Goal: Information Seeking & Learning: Learn about a topic

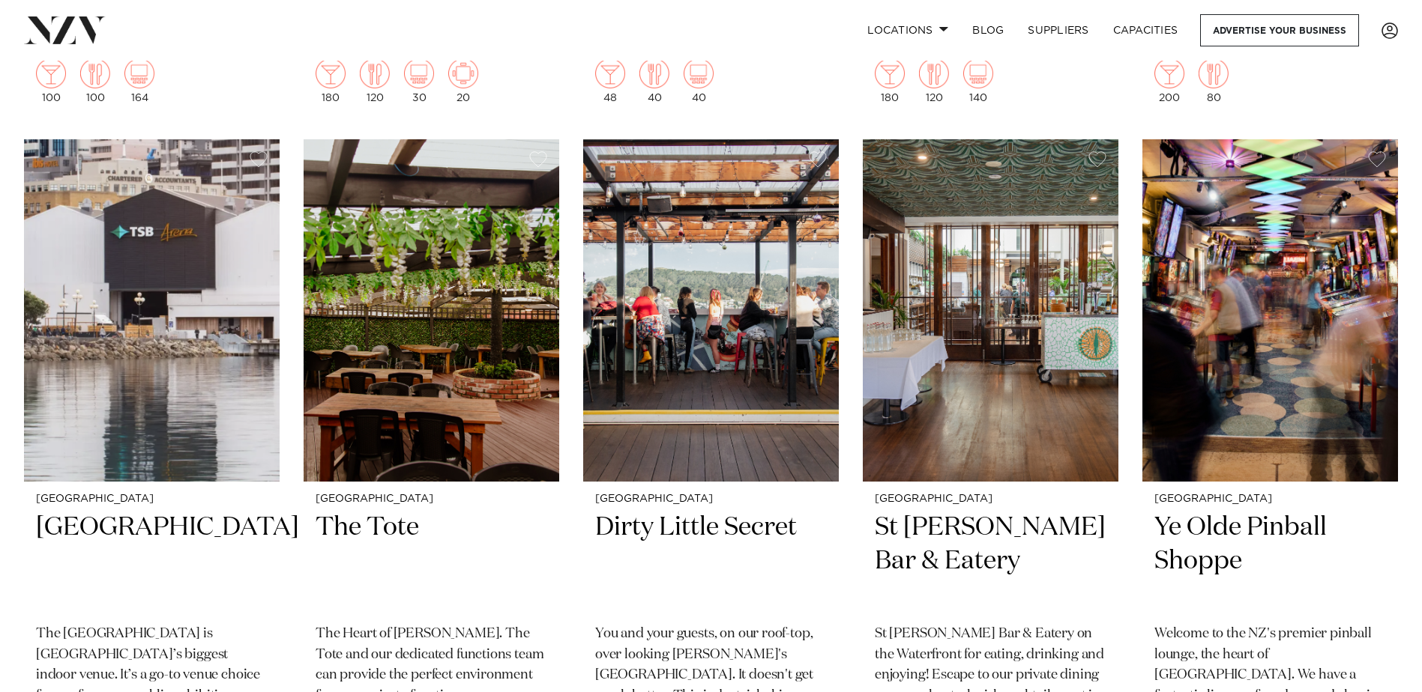
scroll to position [4572, 0]
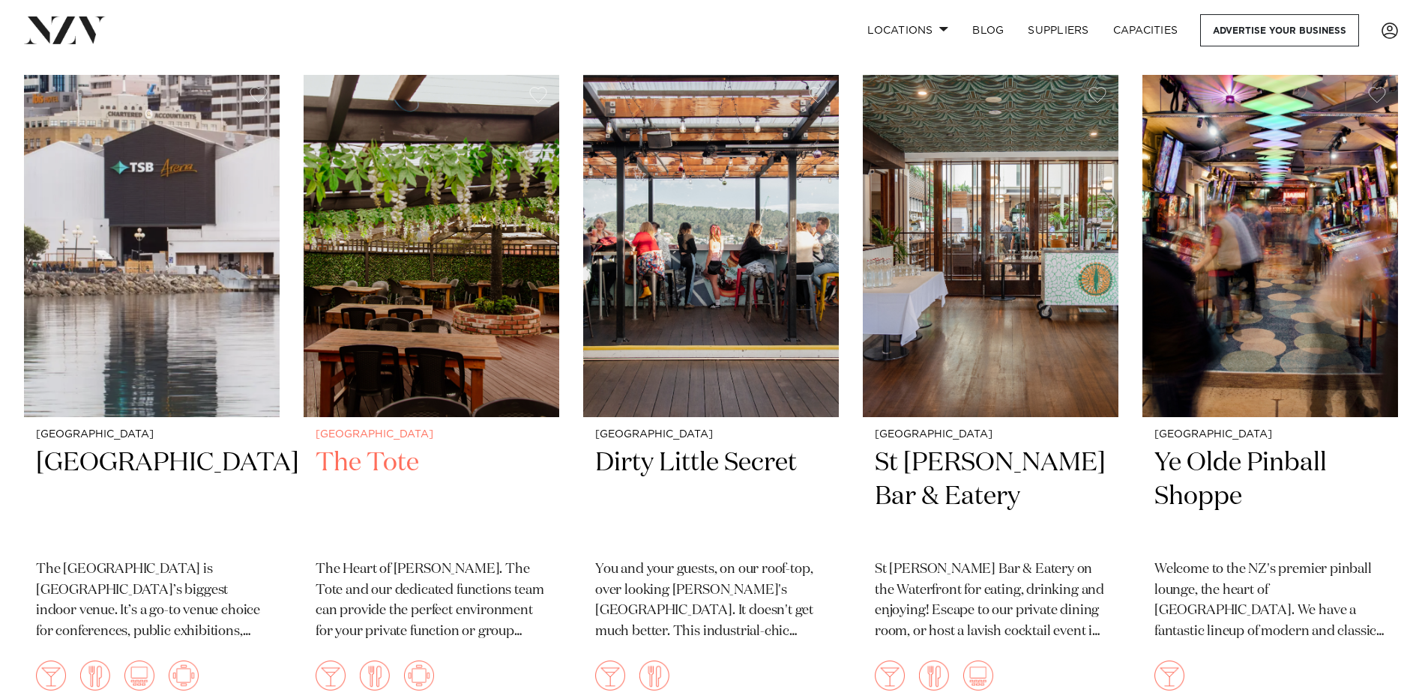
click at [431, 310] on img at bounding box center [432, 246] width 256 height 342
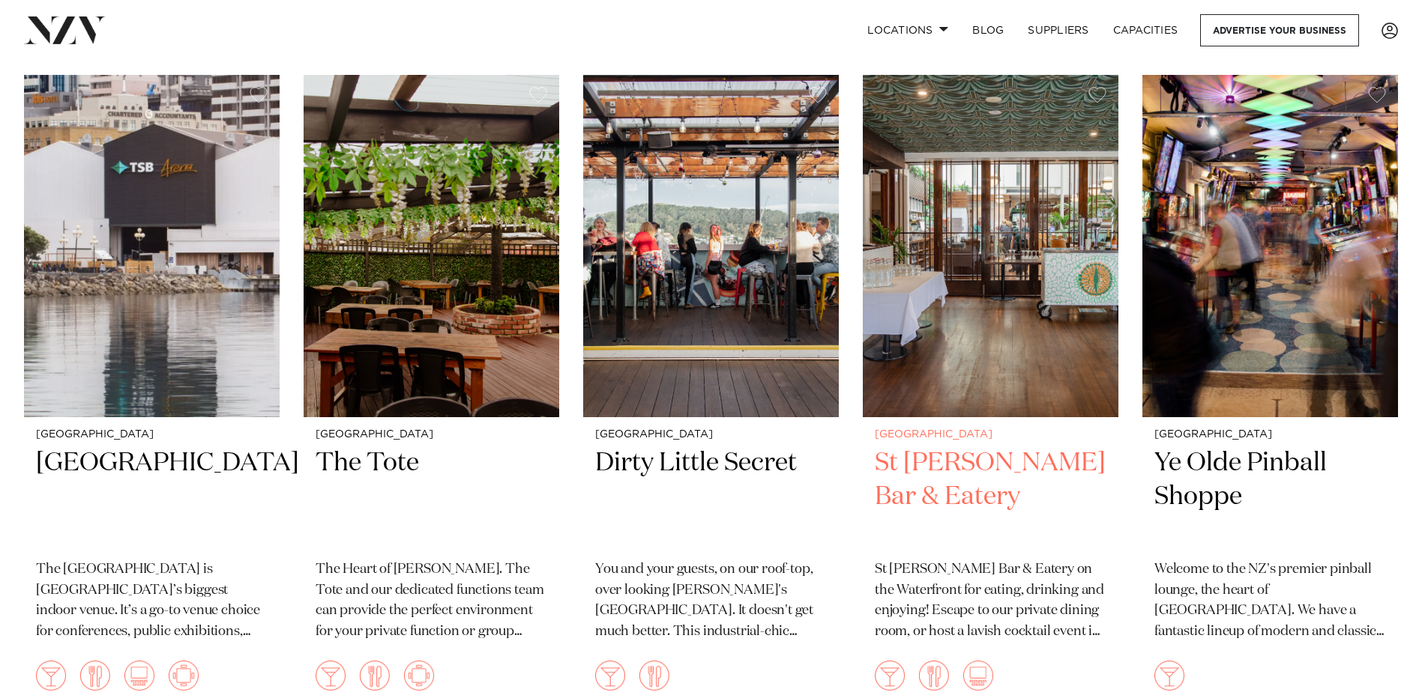
click at [1000, 354] on img at bounding box center [991, 246] width 256 height 342
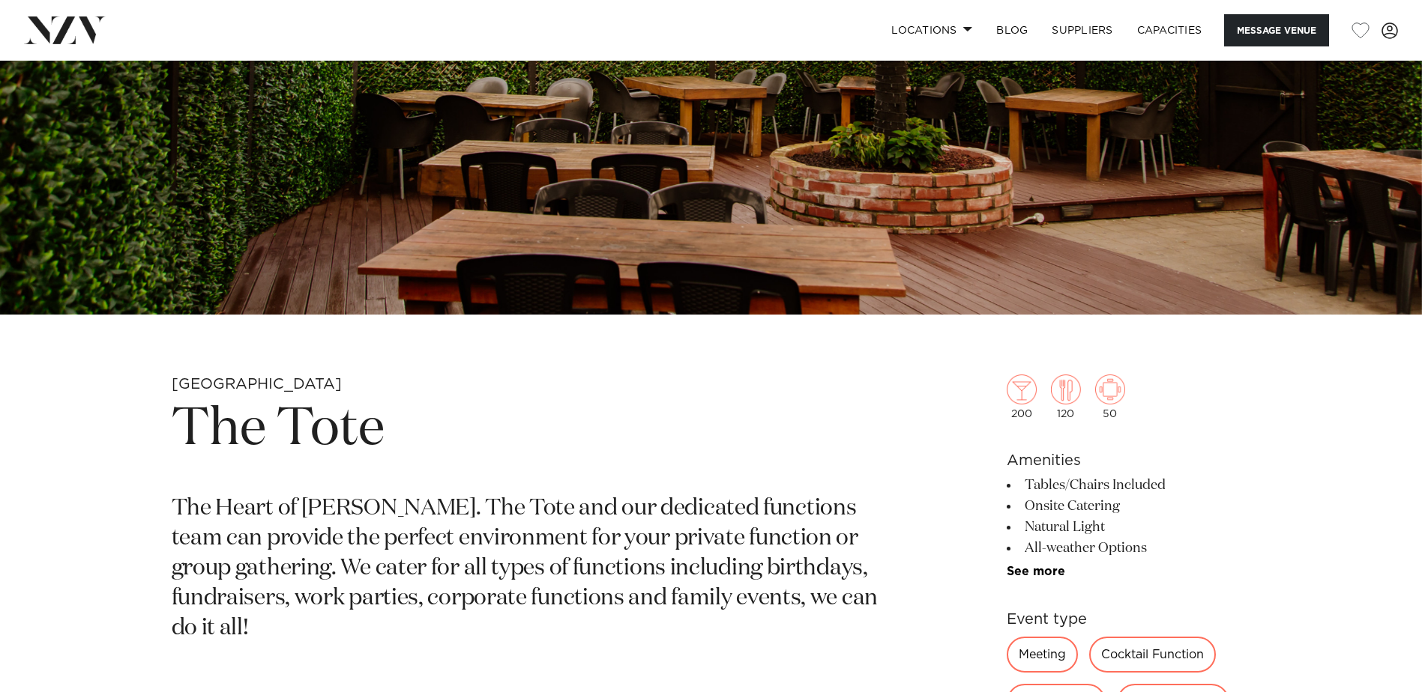
scroll to position [450, 0]
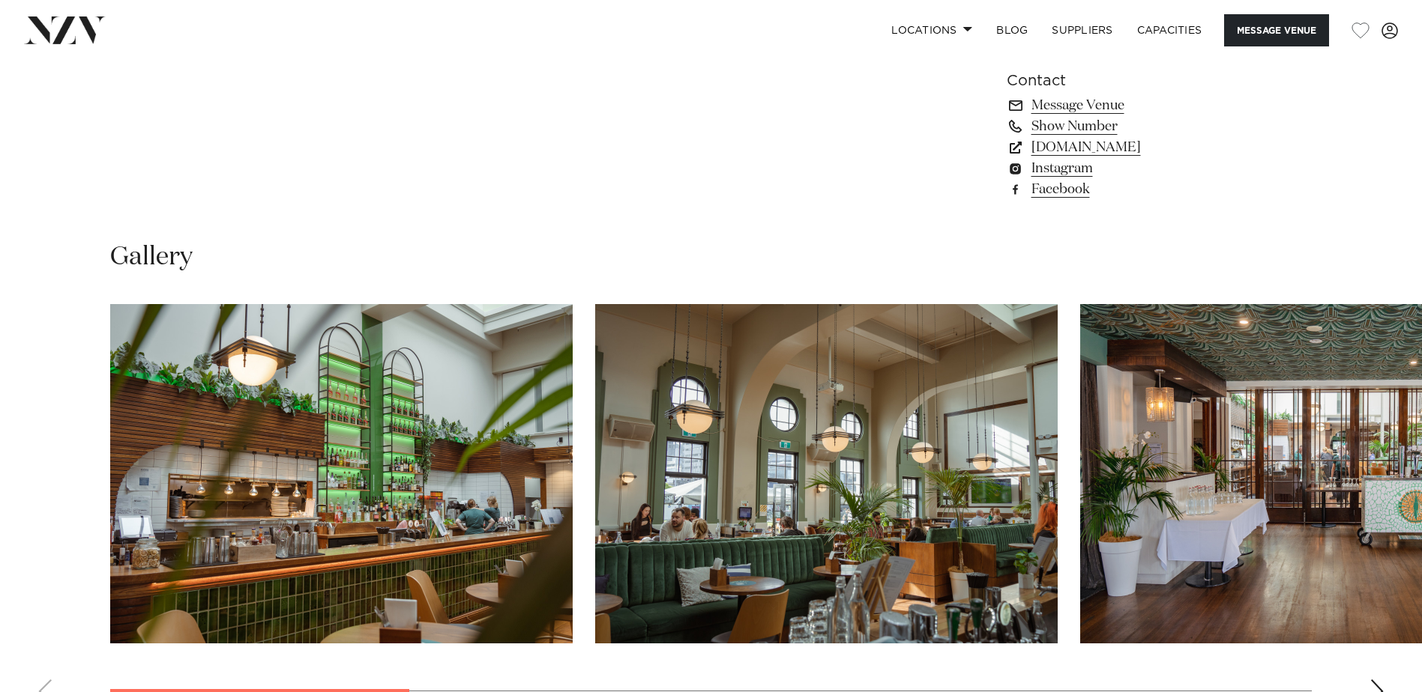
scroll to position [1499, 0]
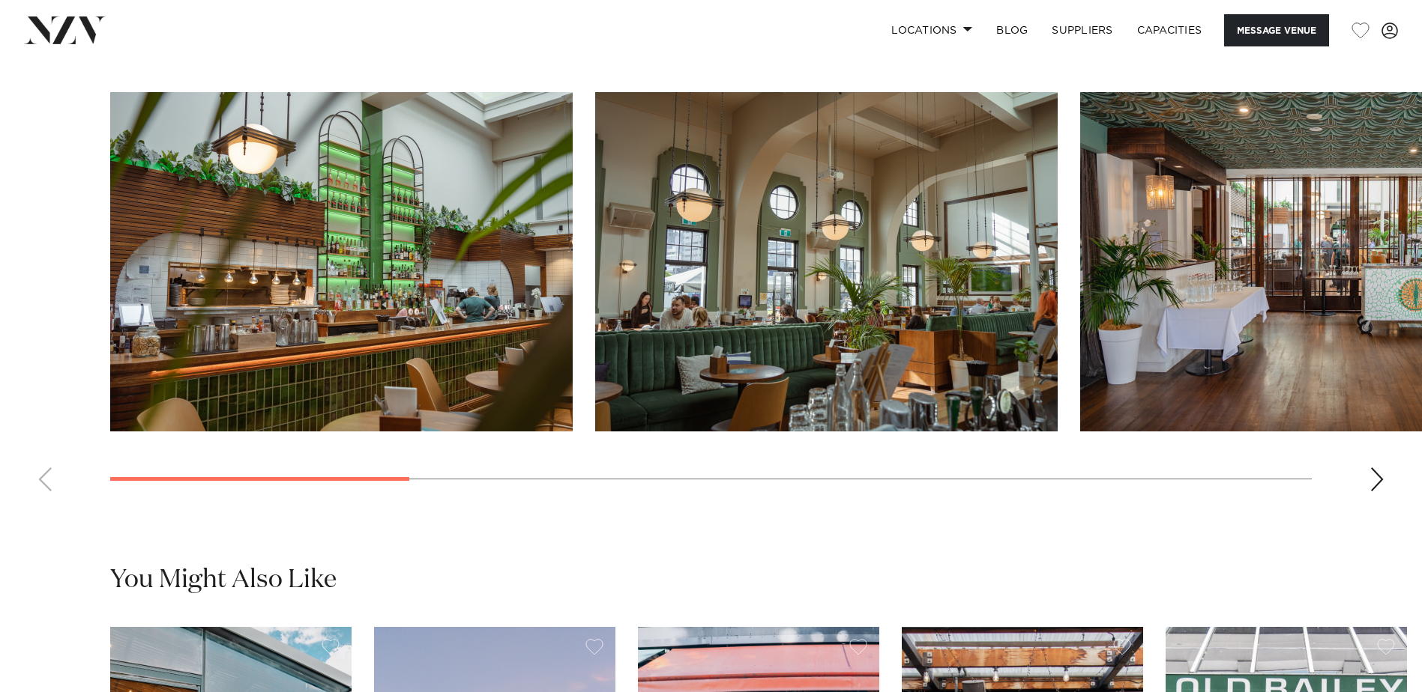
click at [1385, 489] on swiper-container at bounding box center [711, 297] width 1422 height 411
click at [1381, 483] on div "Next slide" at bounding box center [1376, 480] width 15 height 24
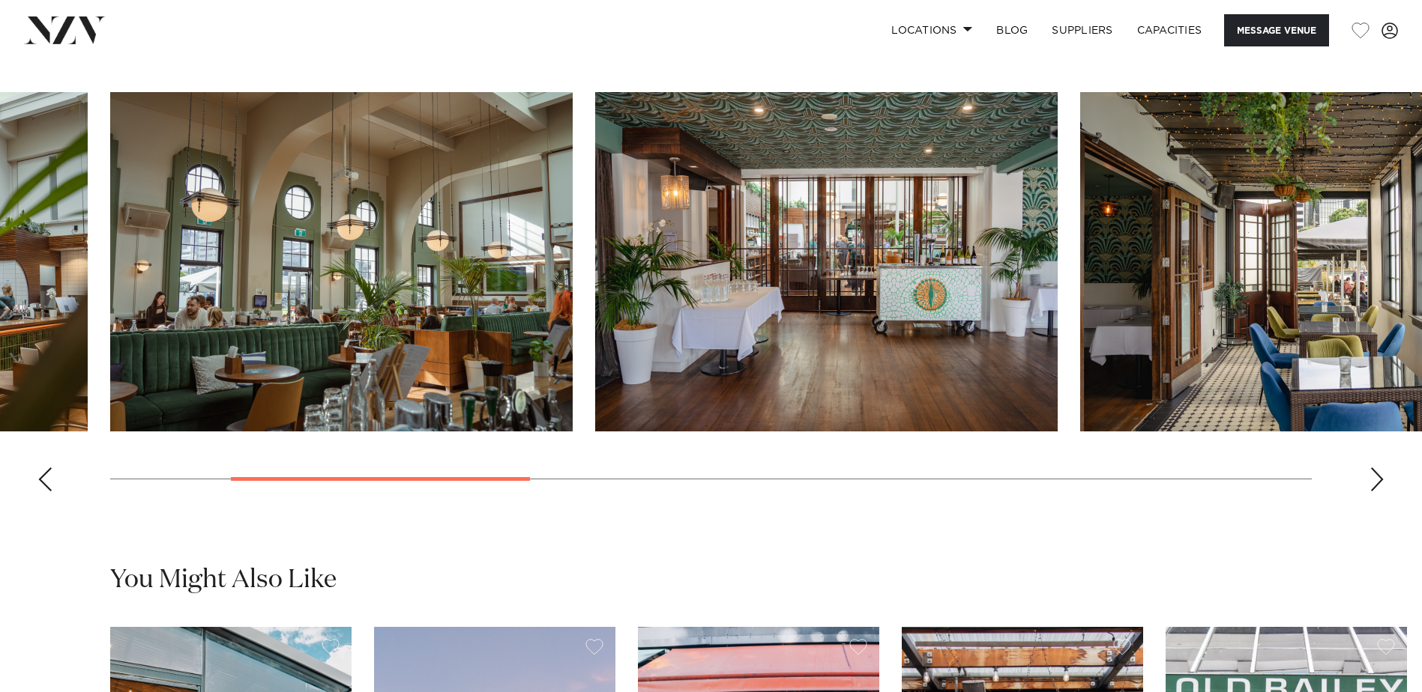
click at [1381, 483] on div "Next slide" at bounding box center [1376, 480] width 15 height 24
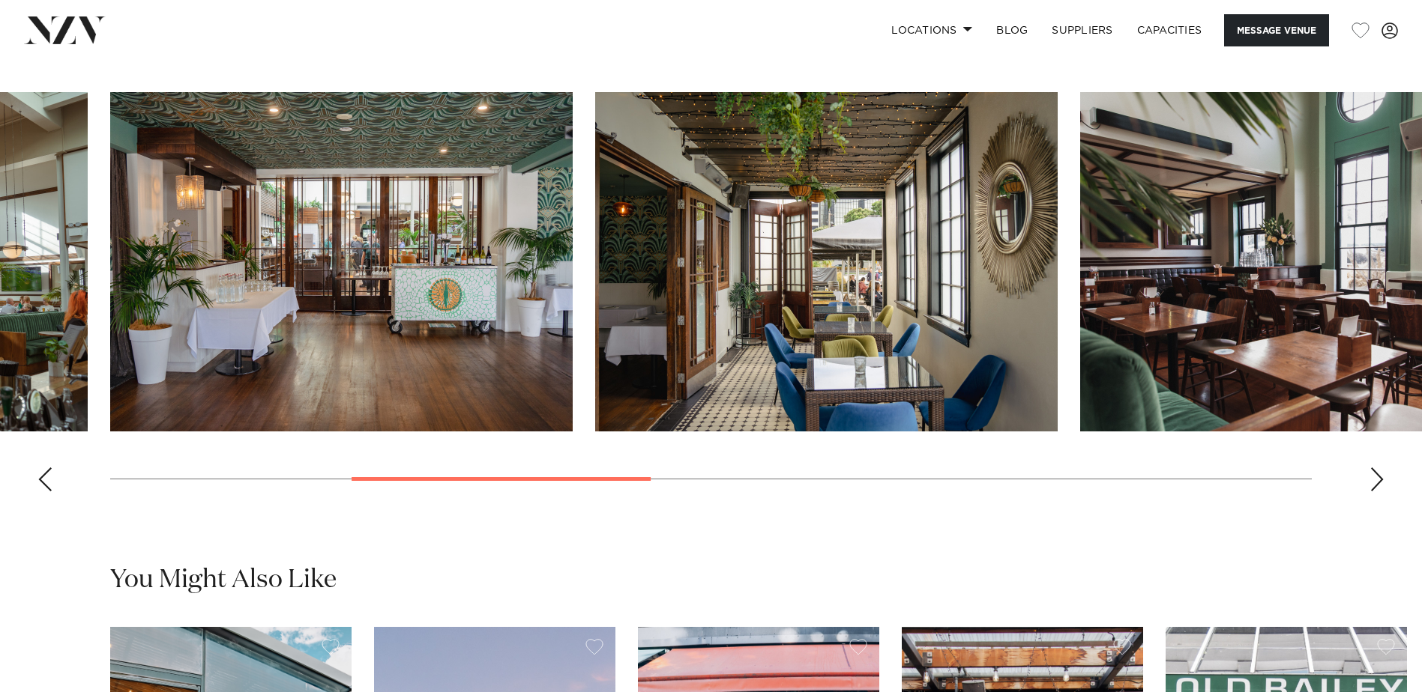
click at [1381, 483] on div "Next slide" at bounding box center [1376, 480] width 15 height 24
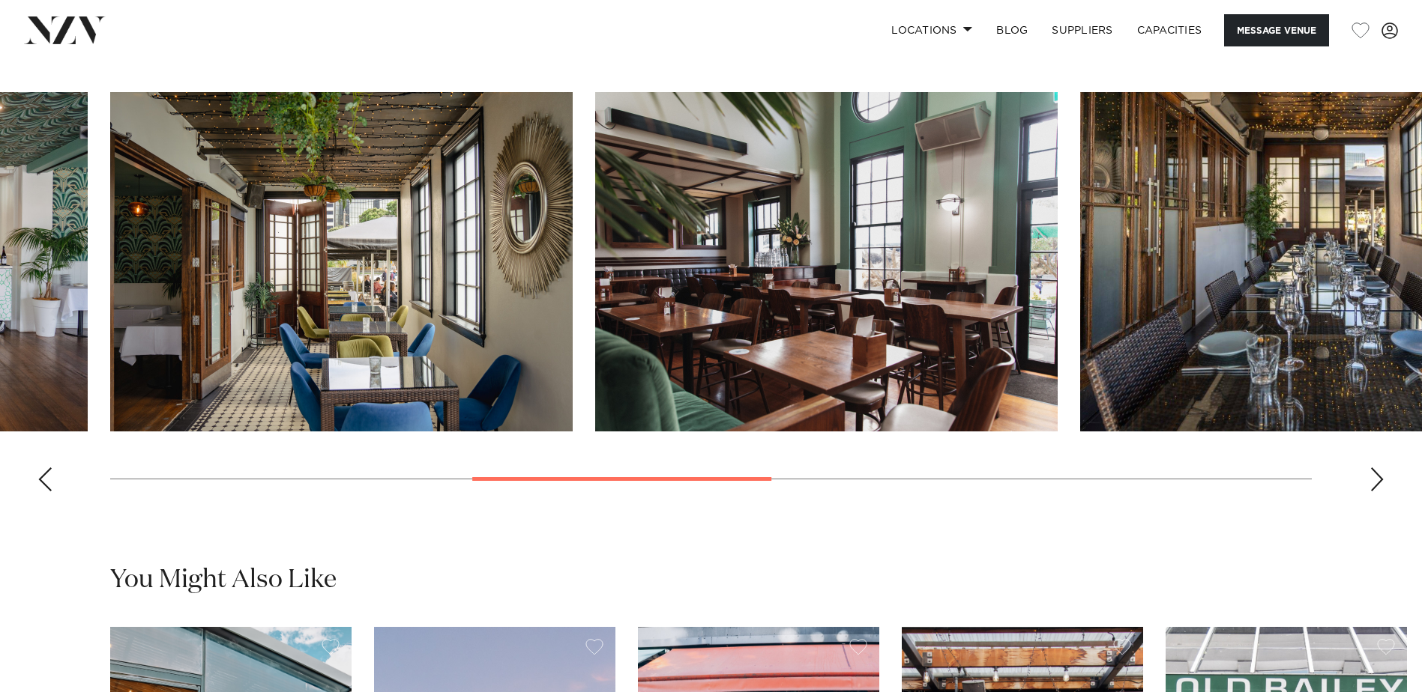
click at [1381, 483] on div "Next slide" at bounding box center [1376, 480] width 15 height 24
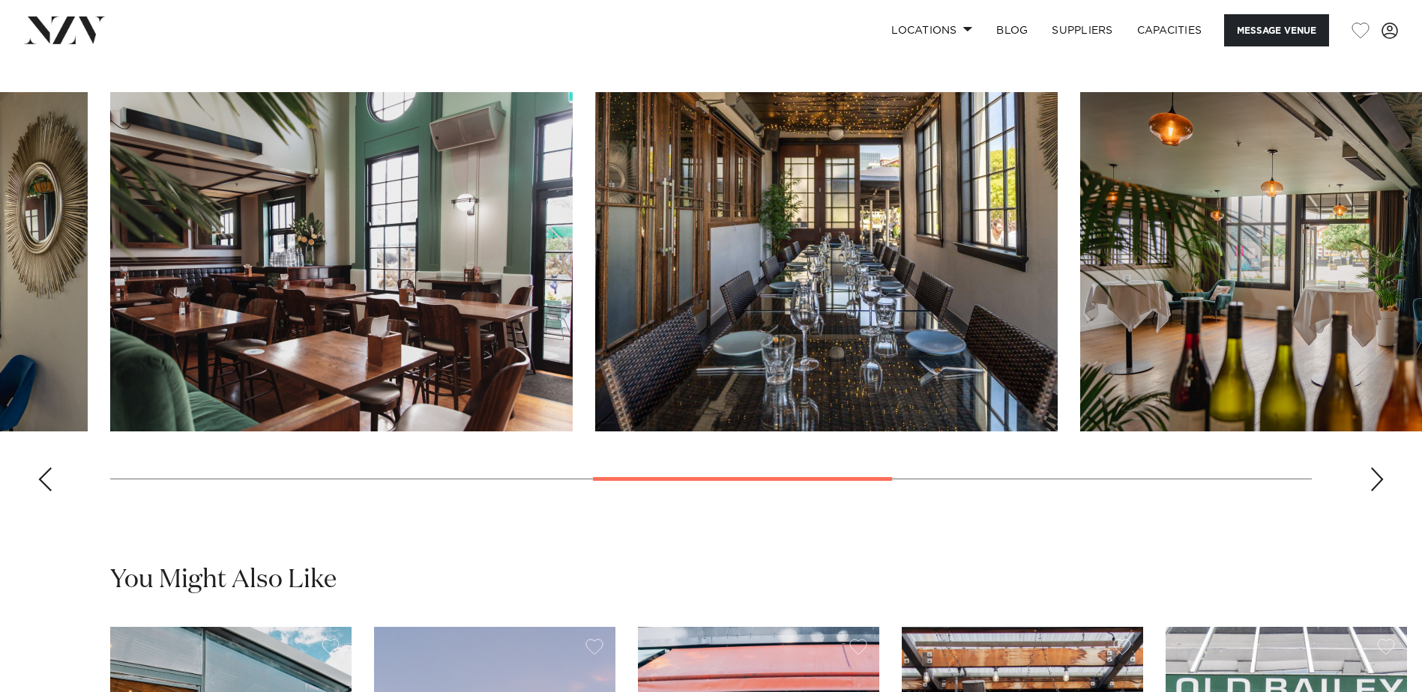
click at [1381, 483] on div "Next slide" at bounding box center [1376, 480] width 15 height 24
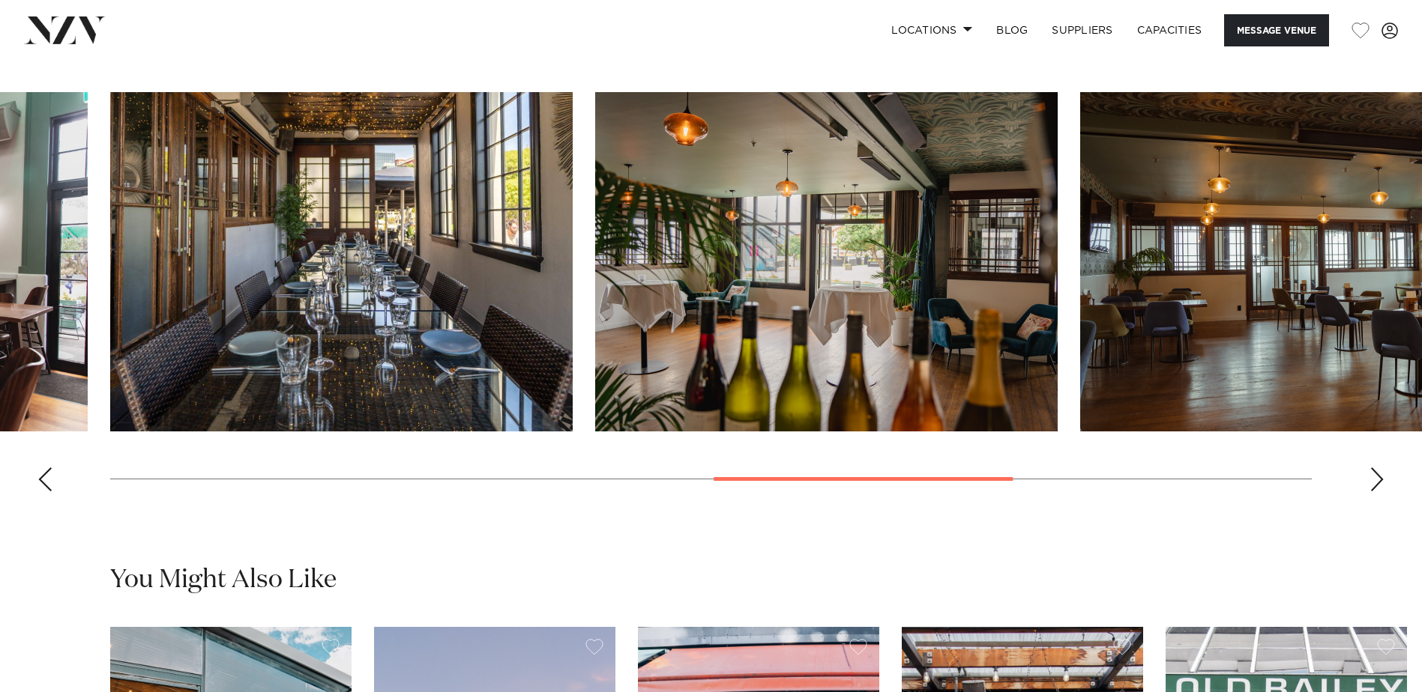
click at [1381, 483] on div "Next slide" at bounding box center [1376, 480] width 15 height 24
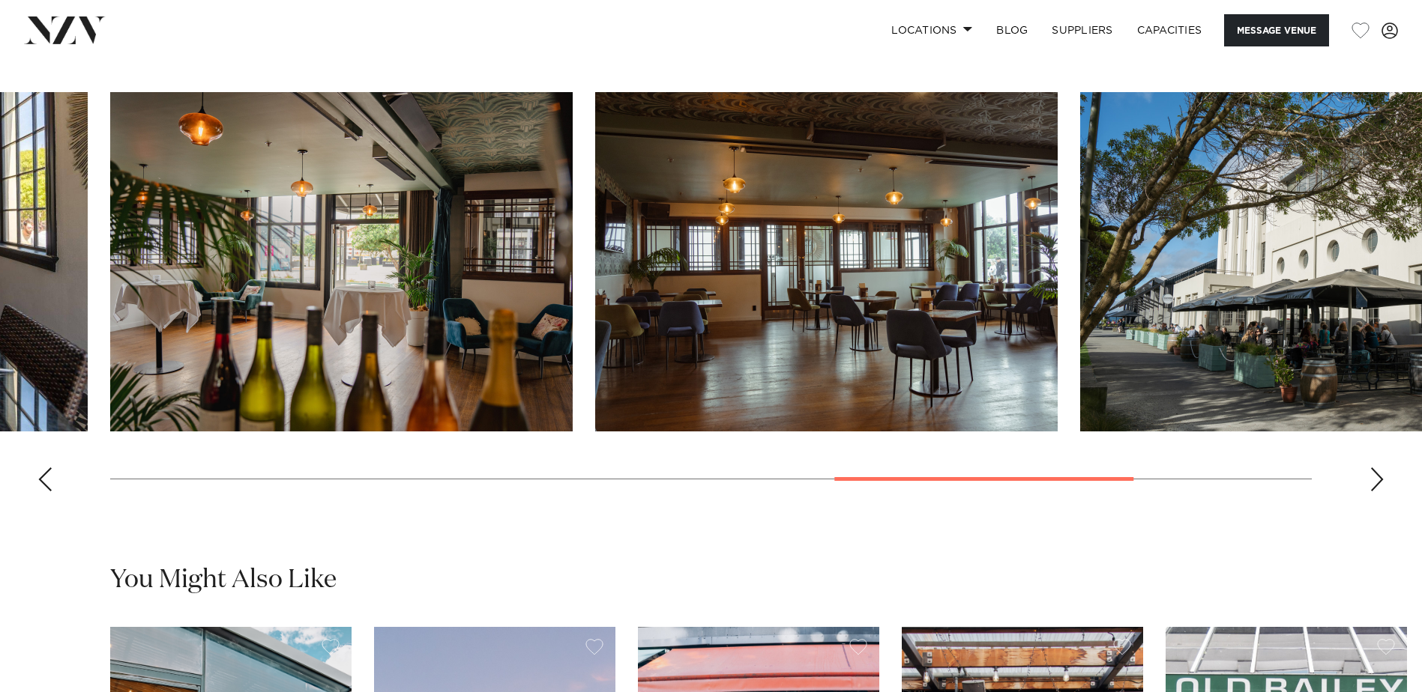
click at [1381, 483] on div "Next slide" at bounding box center [1376, 480] width 15 height 24
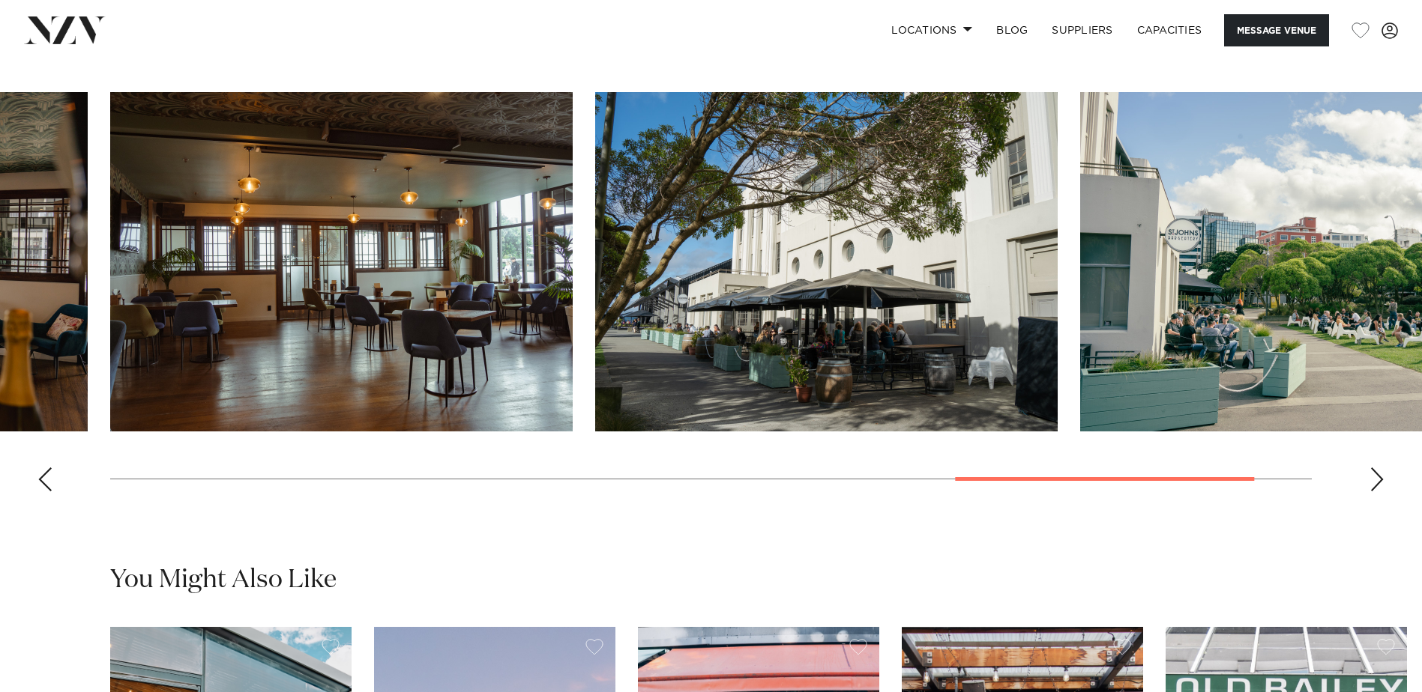
click at [1368, 480] on swiper-container at bounding box center [711, 297] width 1422 height 411
click at [1372, 482] on div "Next slide" at bounding box center [1376, 480] width 15 height 24
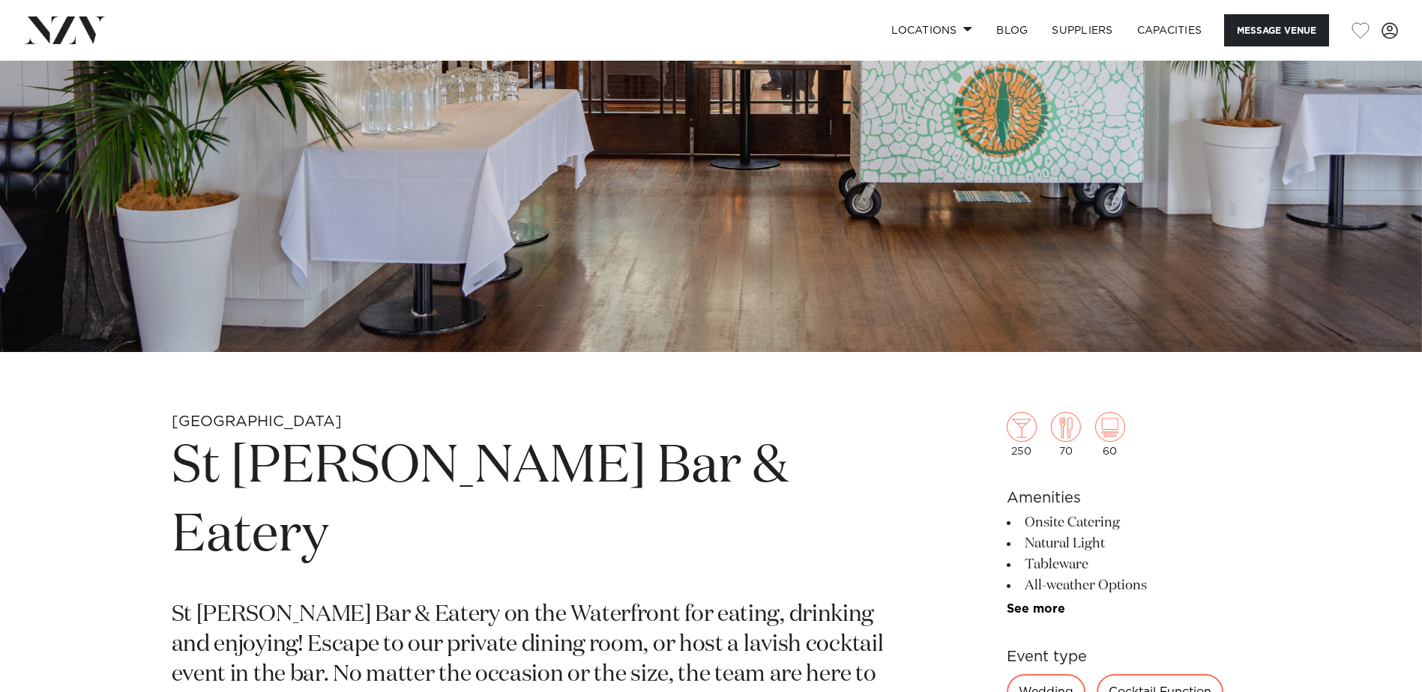
scroll to position [525, 0]
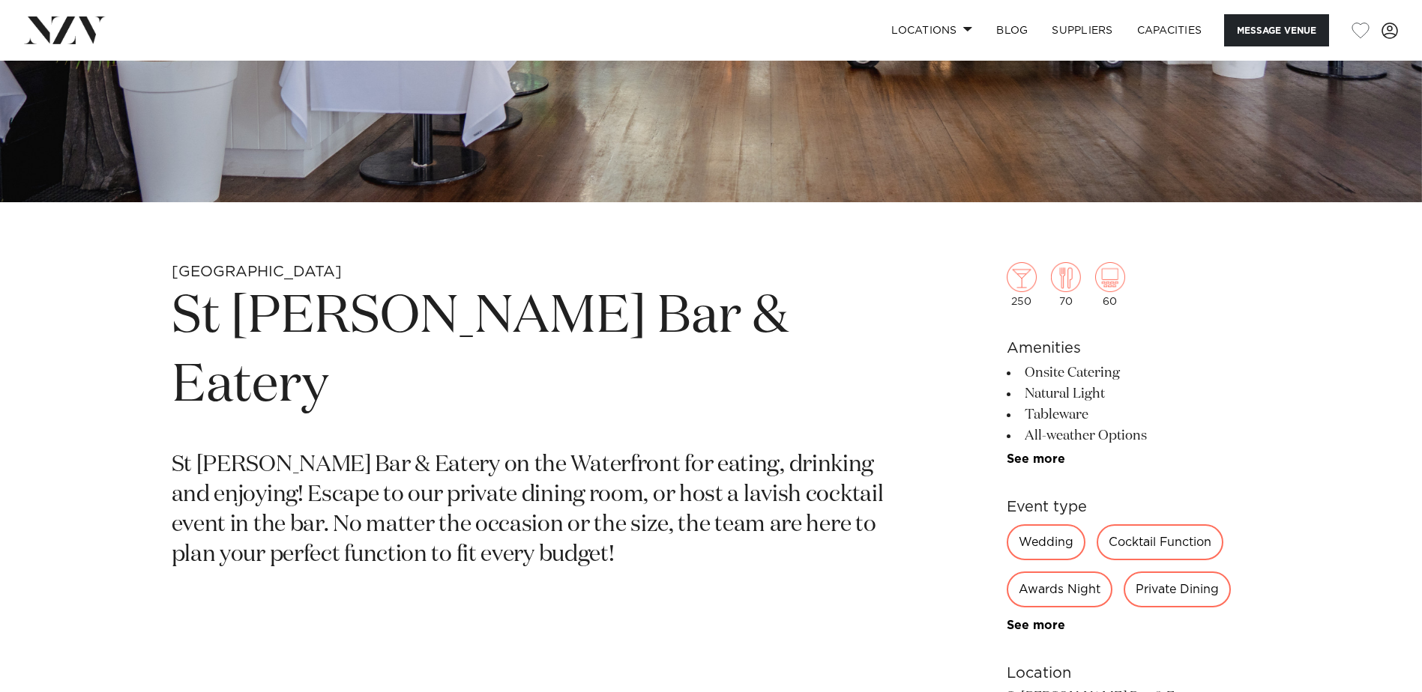
click at [748, 320] on h1 "St [PERSON_NAME] Bar & Eatery" at bounding box center [536, 352] width 728 height 138
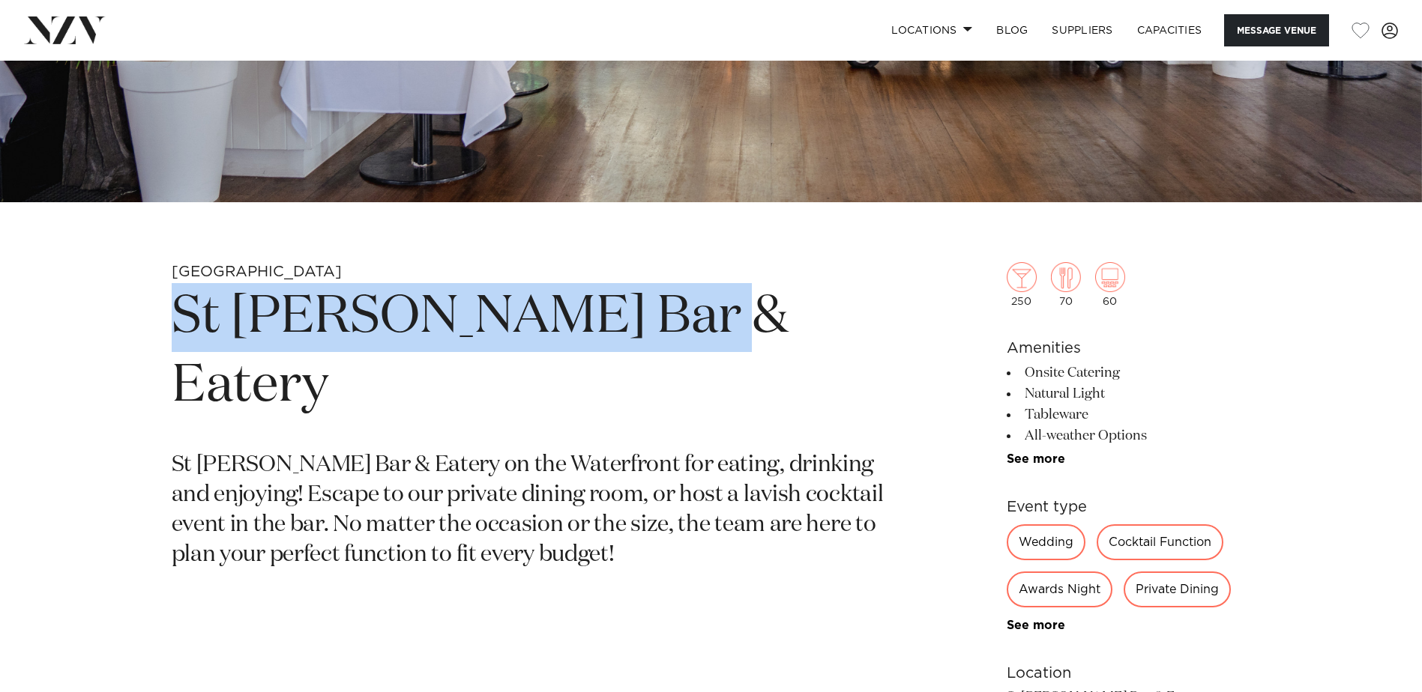
drag, startPoint x: 689, startPoint y: 316, endPoint x: 131, endPoint y: 298, distance: 557.9
click at [131, 298] on div "Wellington St Johns Bar & Eatery St Johns Bar & Eatery on the Waterfront for ea…" at bounding box center [711, 621] width 1276 height 718
copy h1 "St [PERSON_NAME] Bar & Eatery"
